Goal: Task Accomplishment & Management: Manage account settings

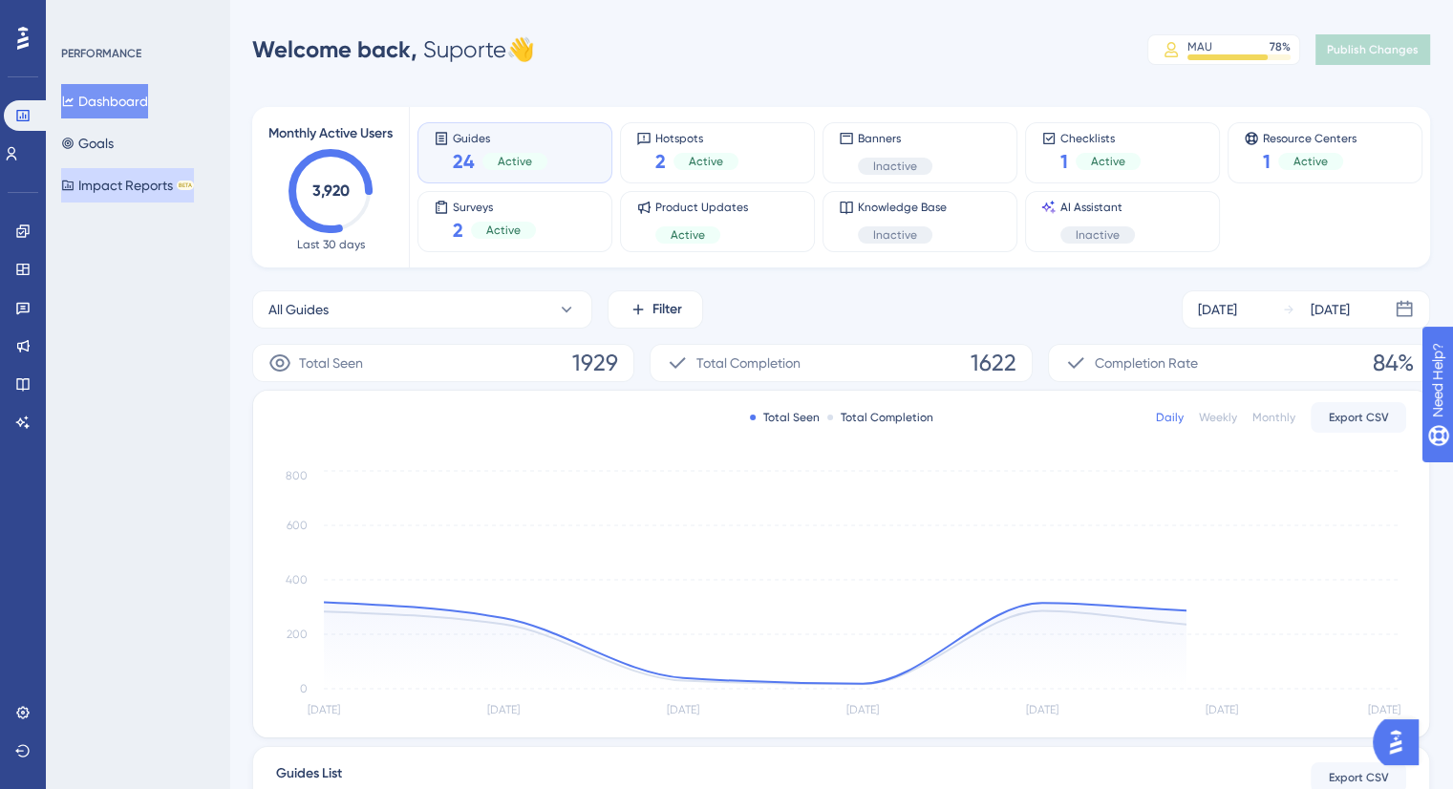
click at [75, 184] on icon at bounding box center [67, 185] width 13 height 13
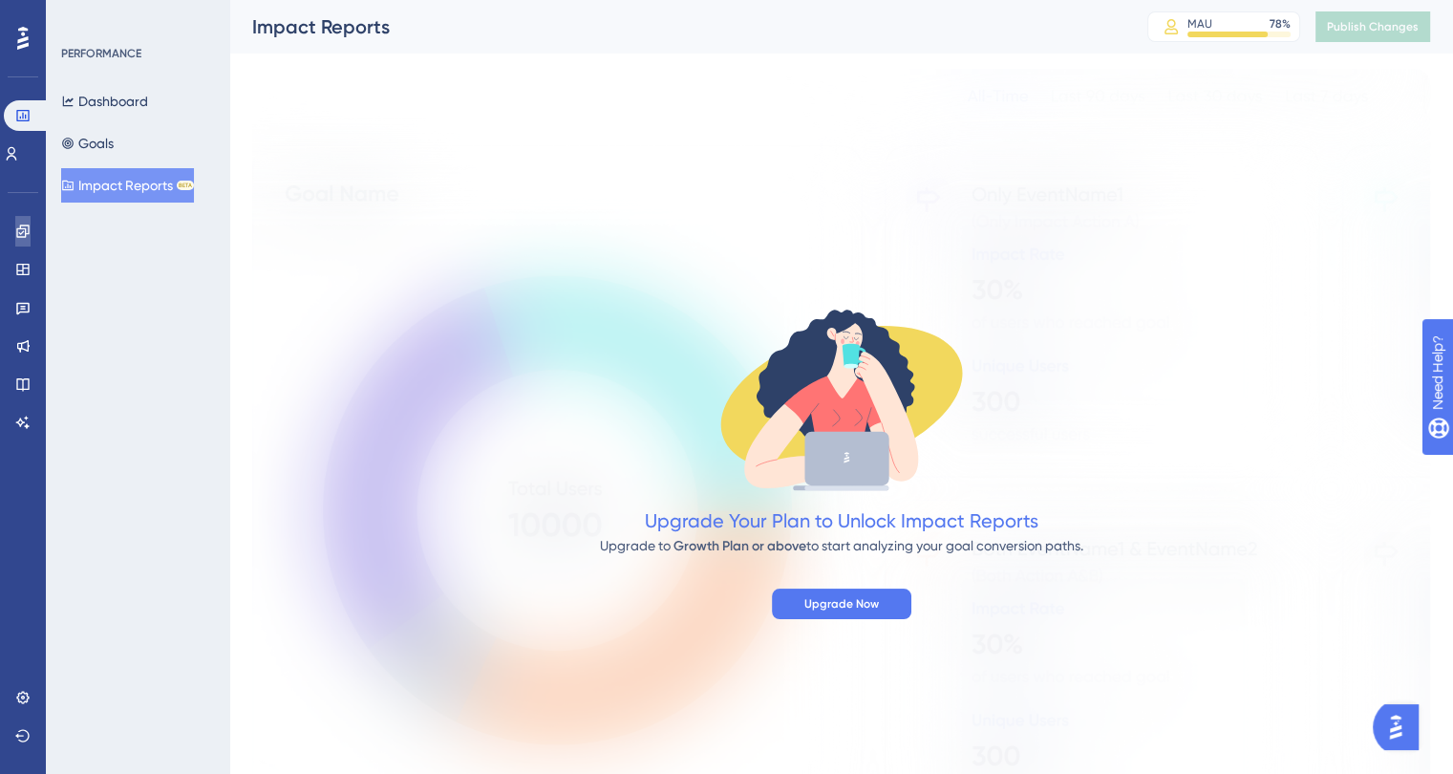
click at [27, 238] on icon at bounding box center [22, 231] width 15 height 15
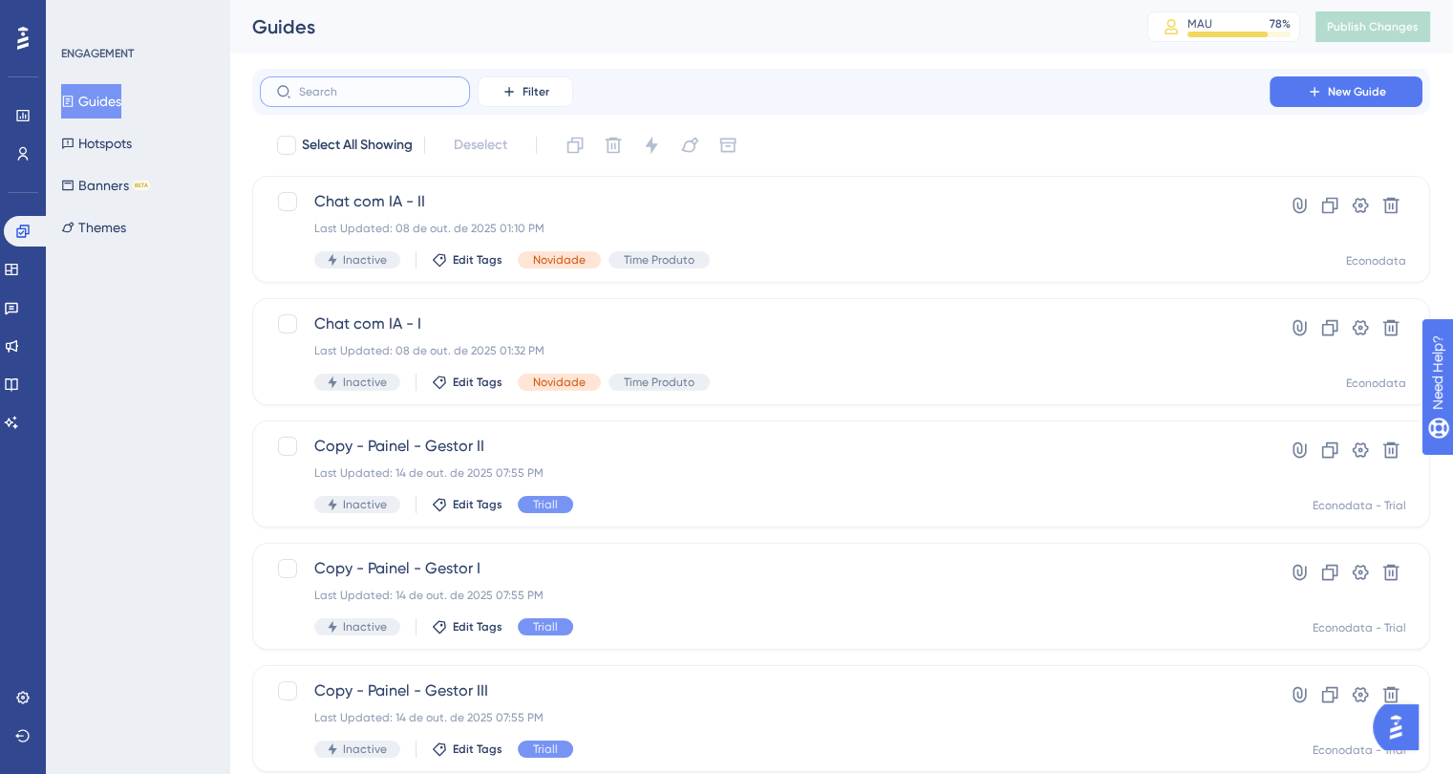
click at [414, 94] on input "text" at bounding box center [376, 91] width 155 height 13
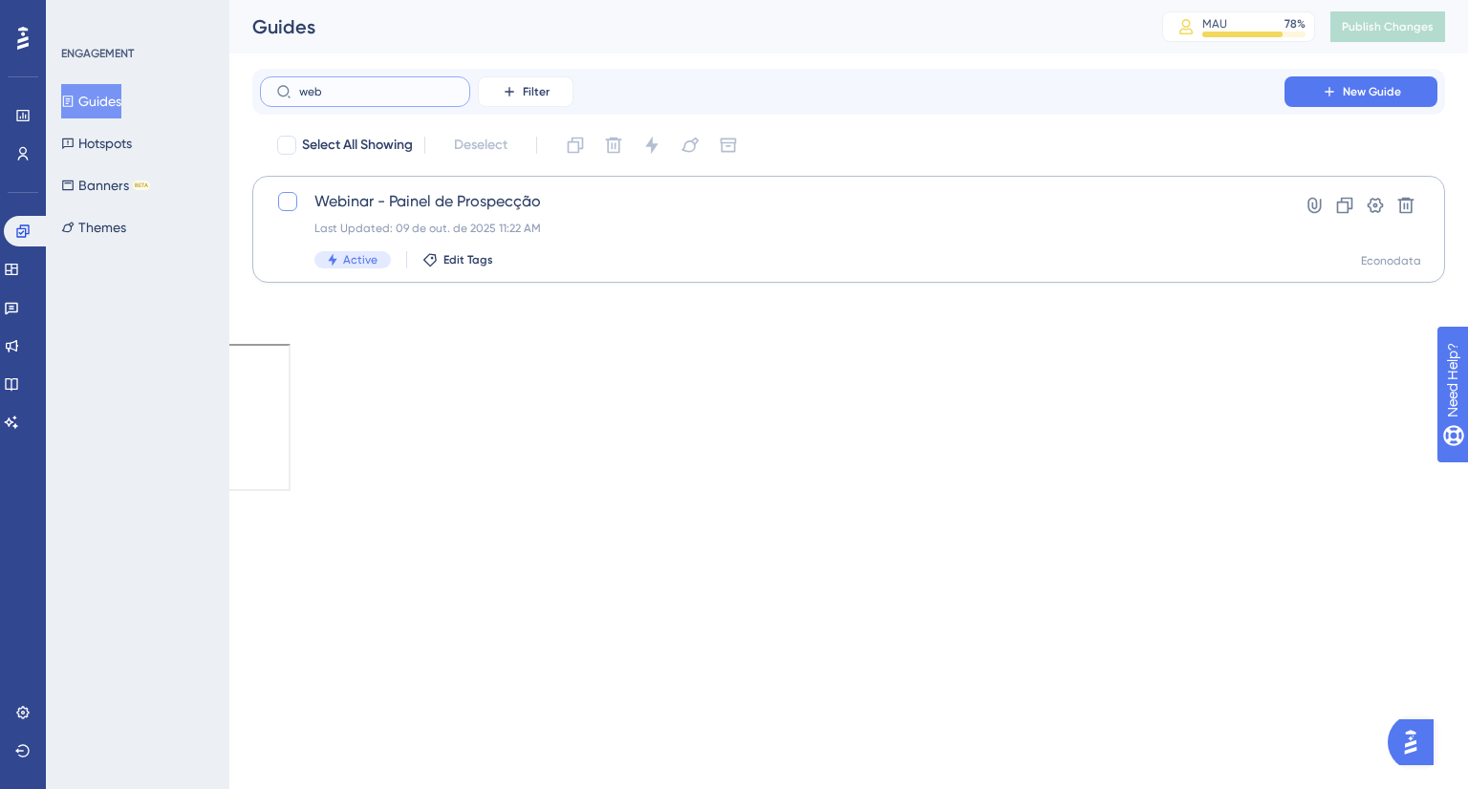
type input "web"
click at [294, 200] on div at bounding box center [287, 201] width 19 height 19
checkbox input "true"
click at [601, 230] on div "Last Updated: 09 de out. de 2025 11:22 AM" at bounding box center [771, 228] width 915 height 15
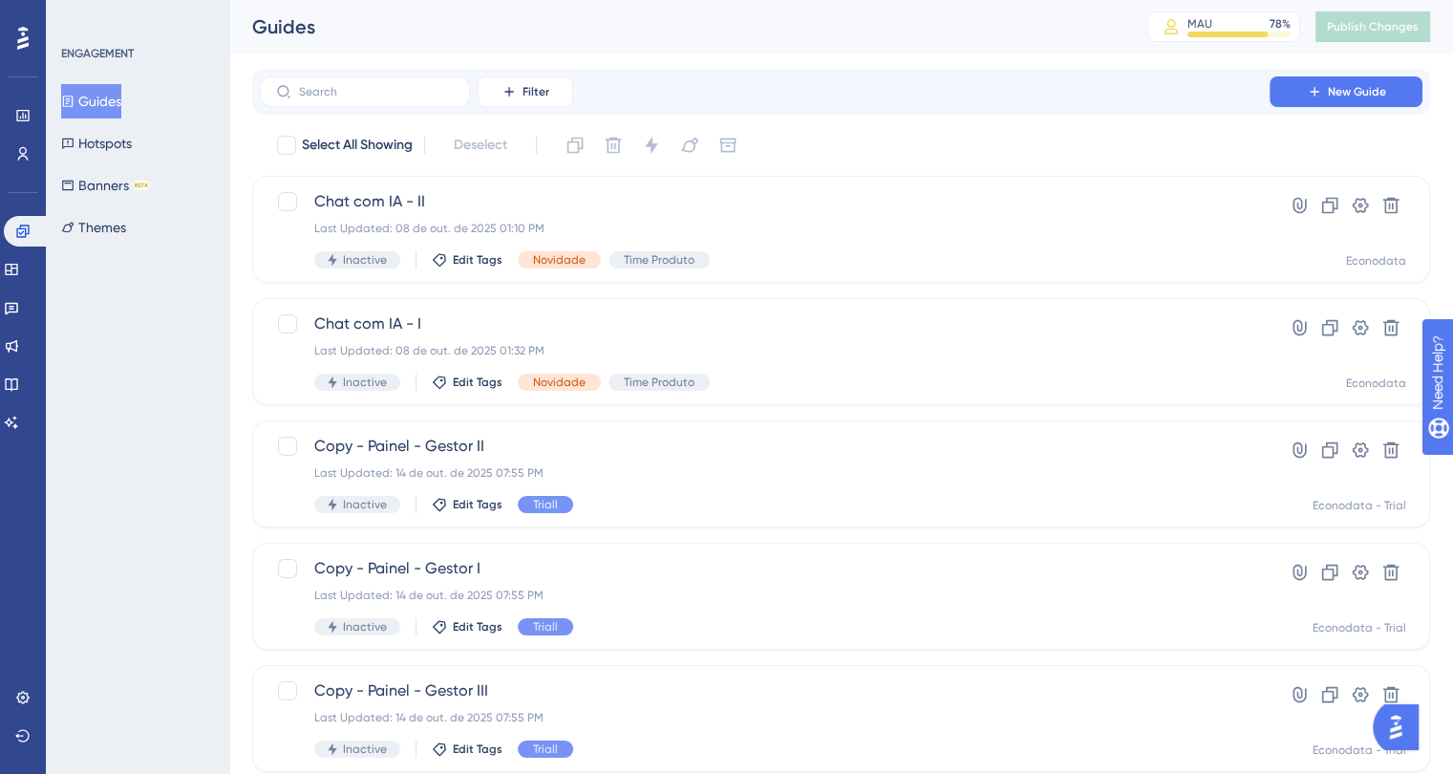
click at [338, 119] on div "Filter New Guide Select All Showing Deselect Chat com IA - II Last Updated: 08 …" at bounding box center [841, 745] width 1178 height 1353
click at [333, 100] on label at bounding box center [365, 91] width 210 height 31
click at [333, 98] on input "text" at bounding box center [376, 91] width 155 height 13
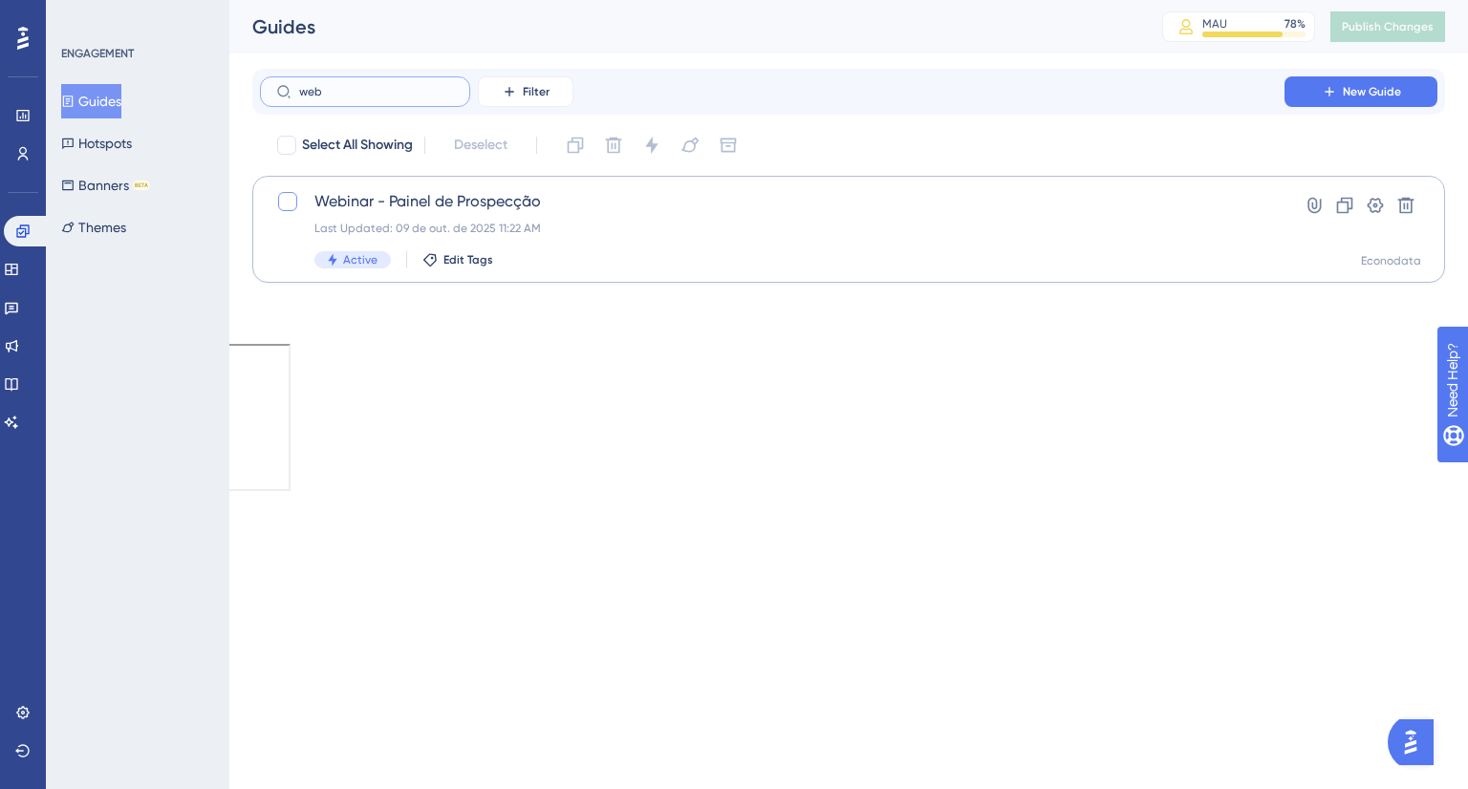
type input "web"
click at [283, 198] on div at bounding box center [287, 201] width 19 height 19
checkbox input "true"
click at [645, 154] on icon at bounding box center [651, 145] width 19 height 19
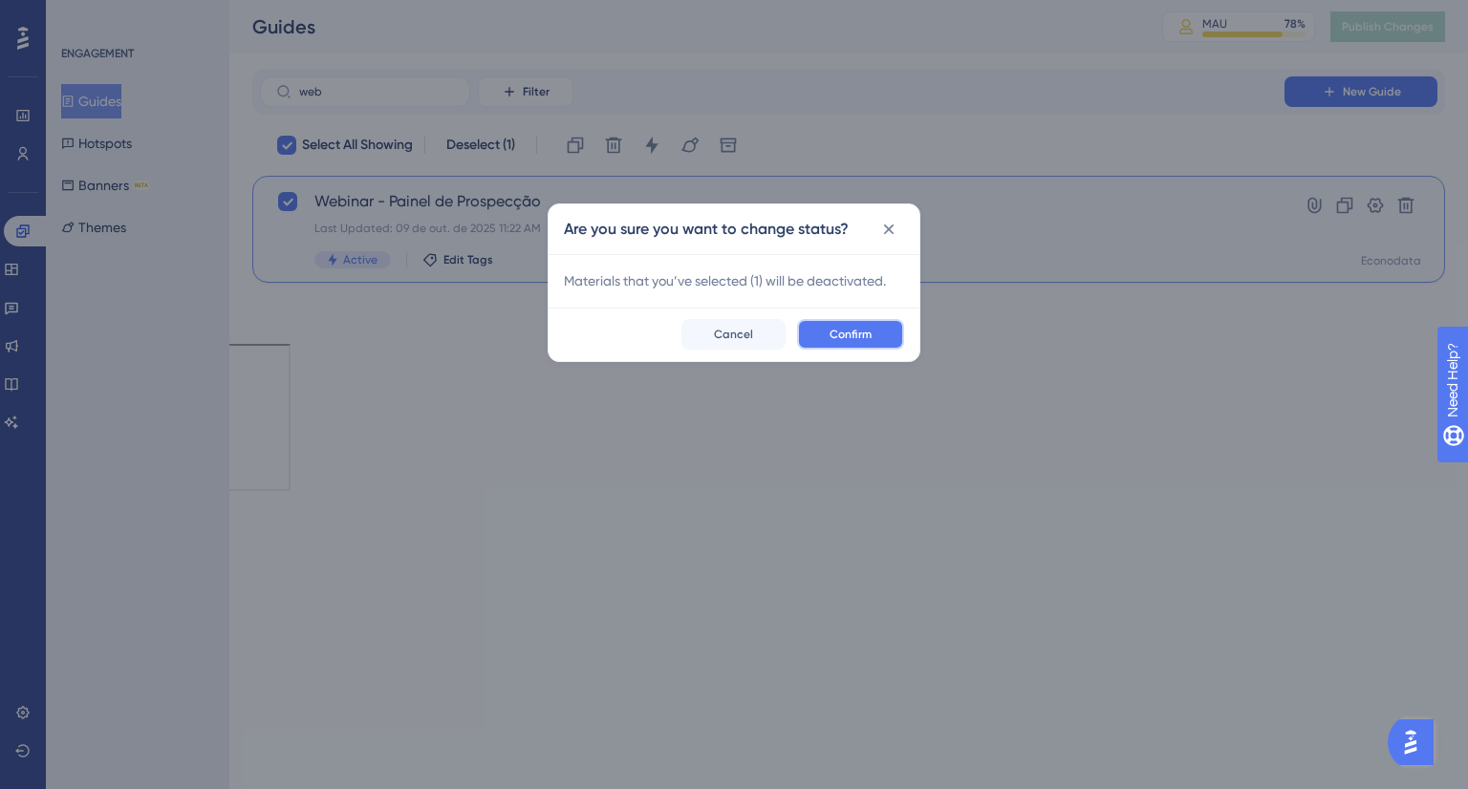
click at [834, 334] on span "Confirm" at bounding box center [850, 334] width 42 height 15
